Goal: Navigation & Orientation: Find specific page/section

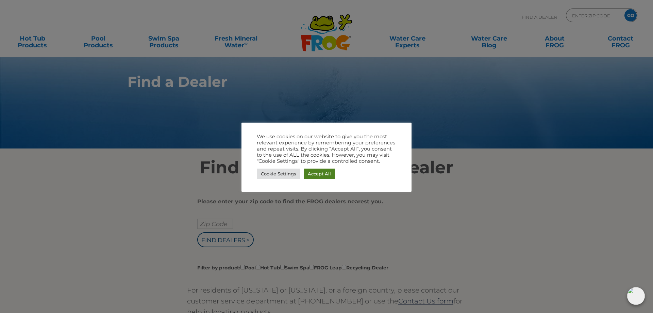
click at [324, 172] on link "Accept All" at bounding box center [319, 173] width 31 height 11
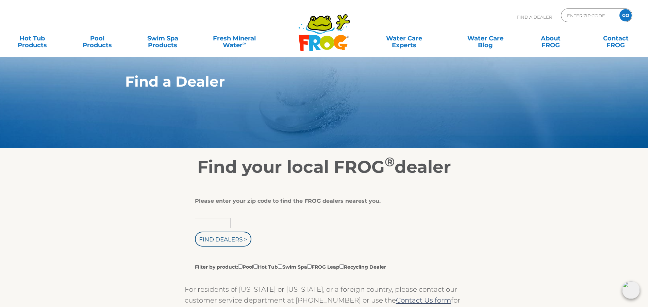
click at [205, 223] on input "text" at bounding box center [213, 223] width 36 height 10
type input "52328"
click at [216, 235] on input "Find Dealers >" at bounding box center [223, 239] width 56 height 15
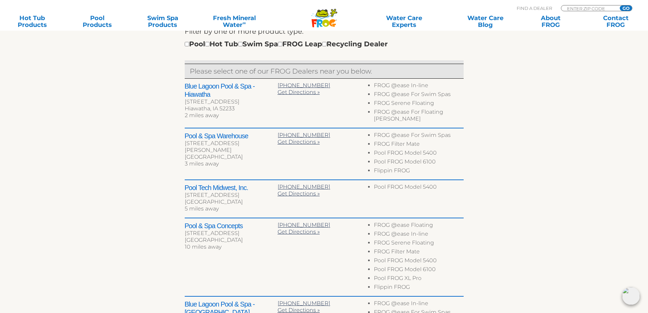
scroll to position [238, 0]
